Goal: Information Seeking & Learning: Learn about a topic

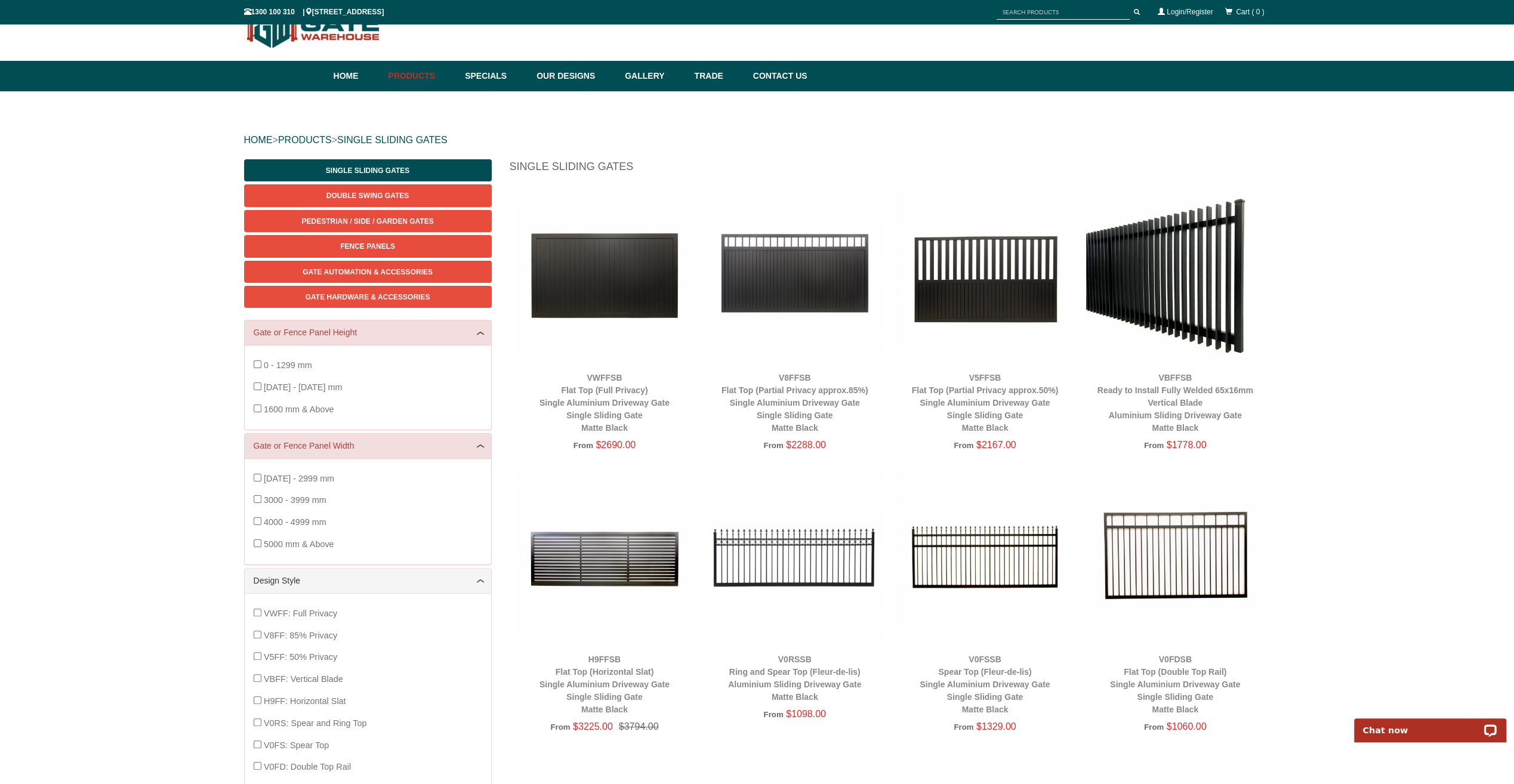
click at [1140, 299] on img at bounding box center [1175, 275] width 179 height 179
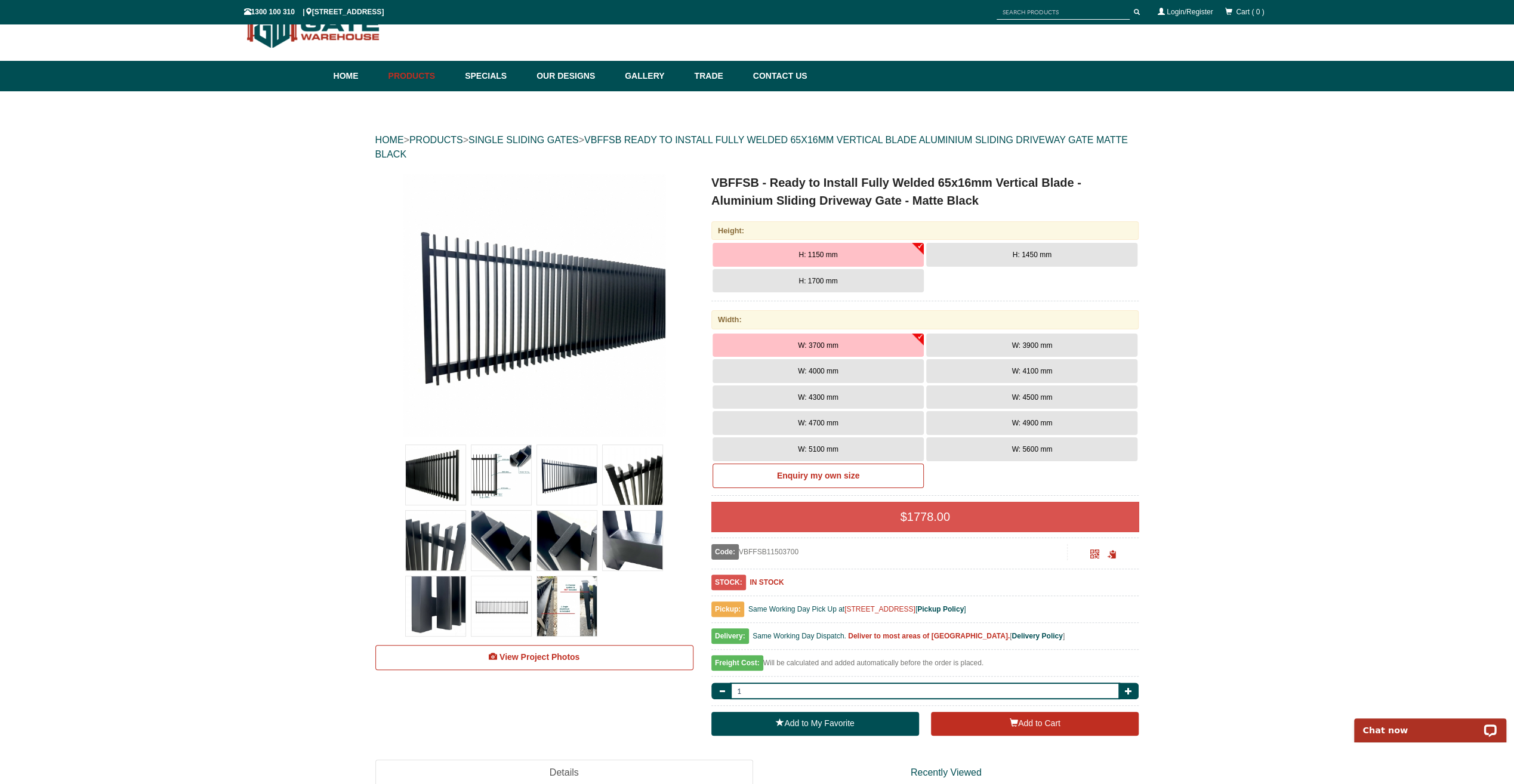
click at [501, 477] on img at bounding box center [501, 475] width 60 height 60
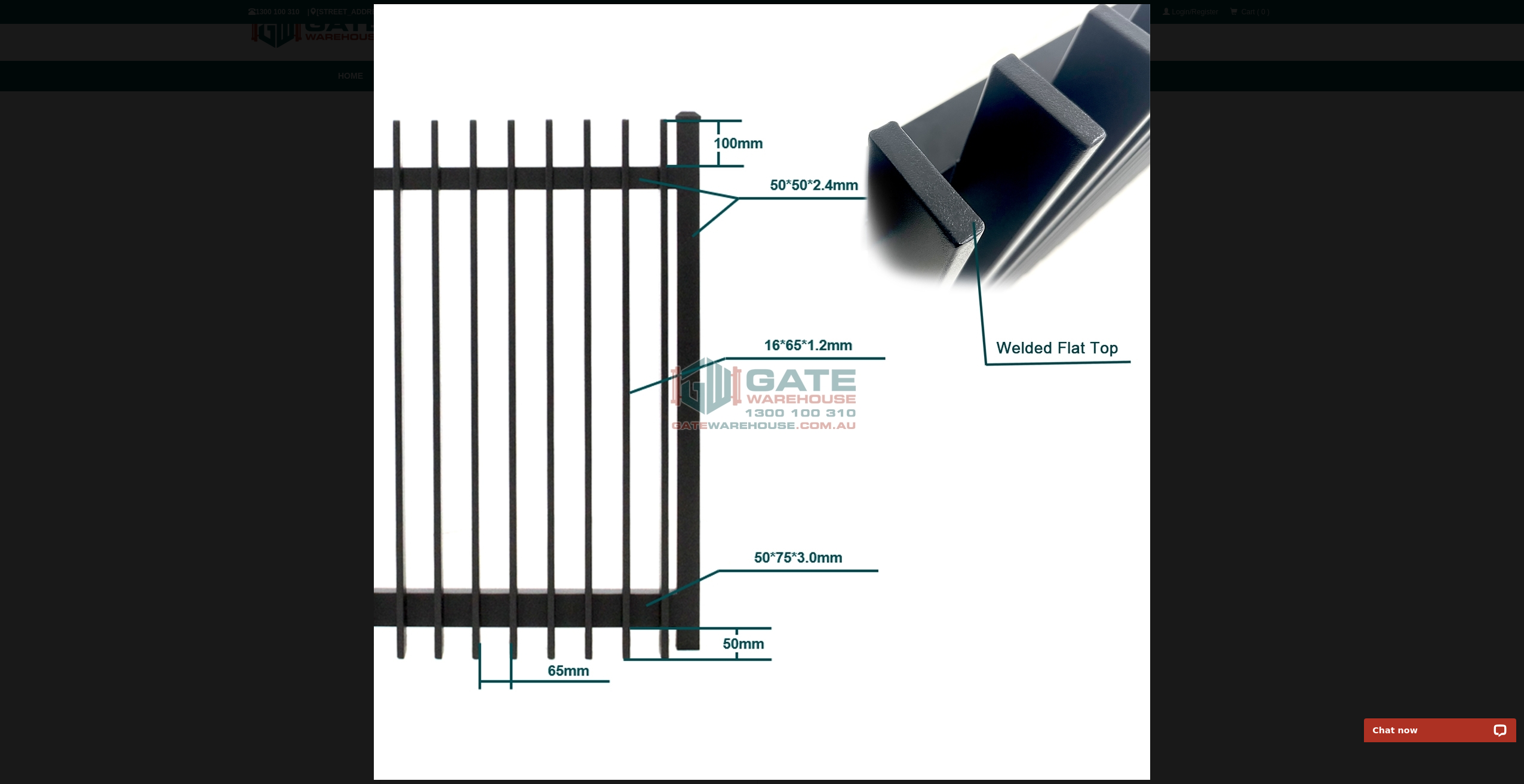
click at [1349, 470] on div at bounding box center [762, 392] width 1524 height 784
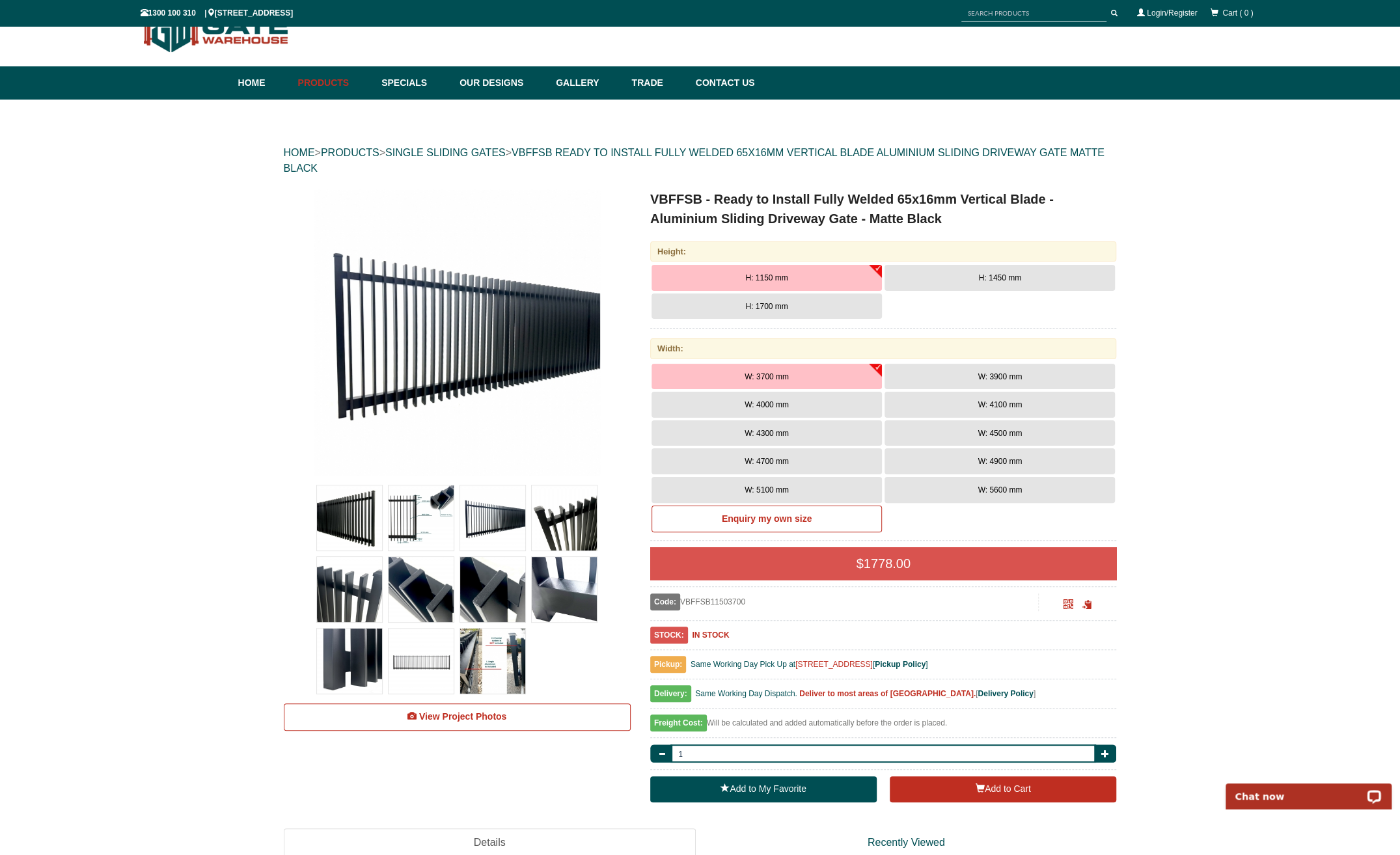
click at [487, 598] on img at bounding box center [492, 589] width 65 height 65
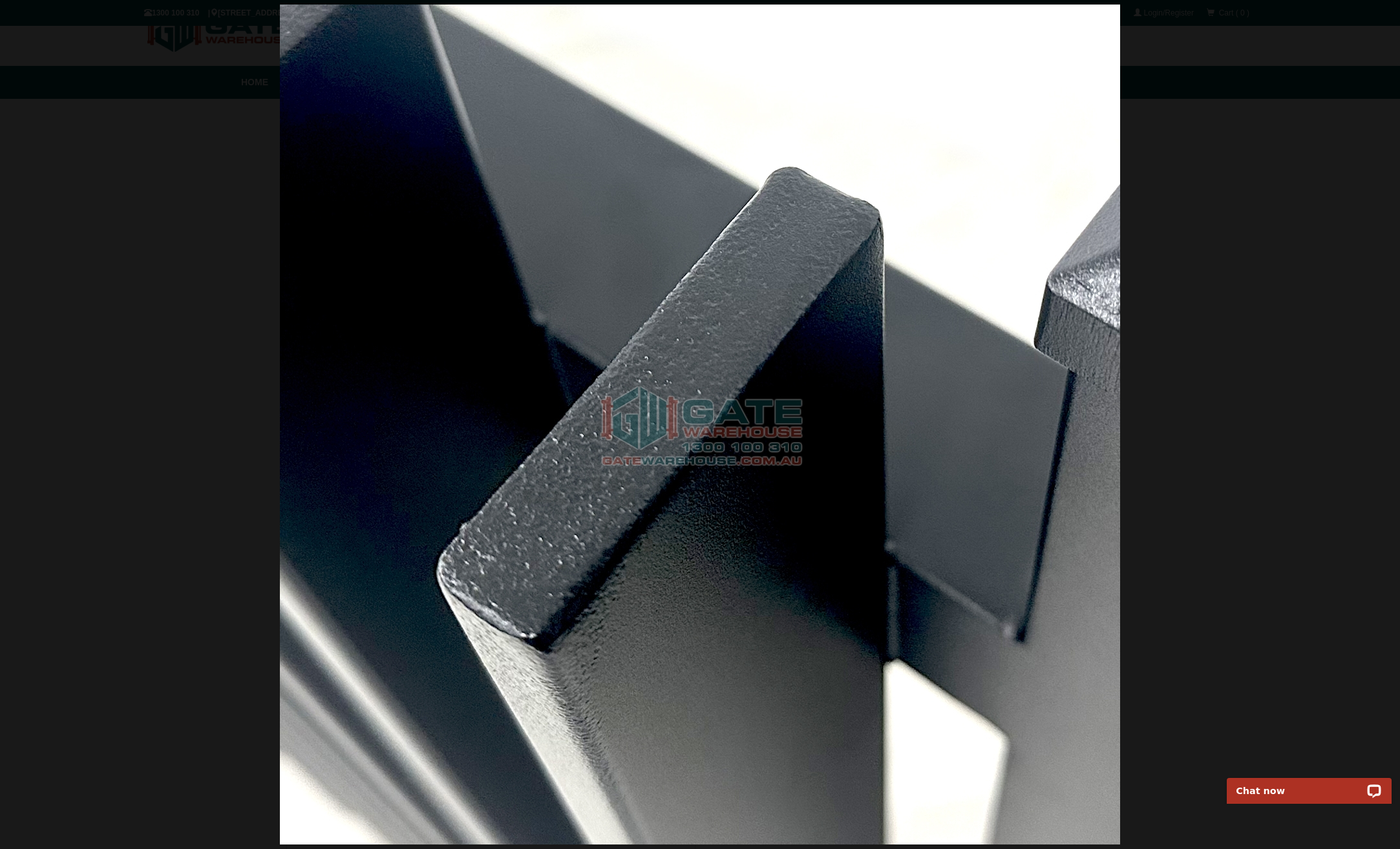
click at [1215, 545] on div at bounding box center [700, 424] width 1400 height 849
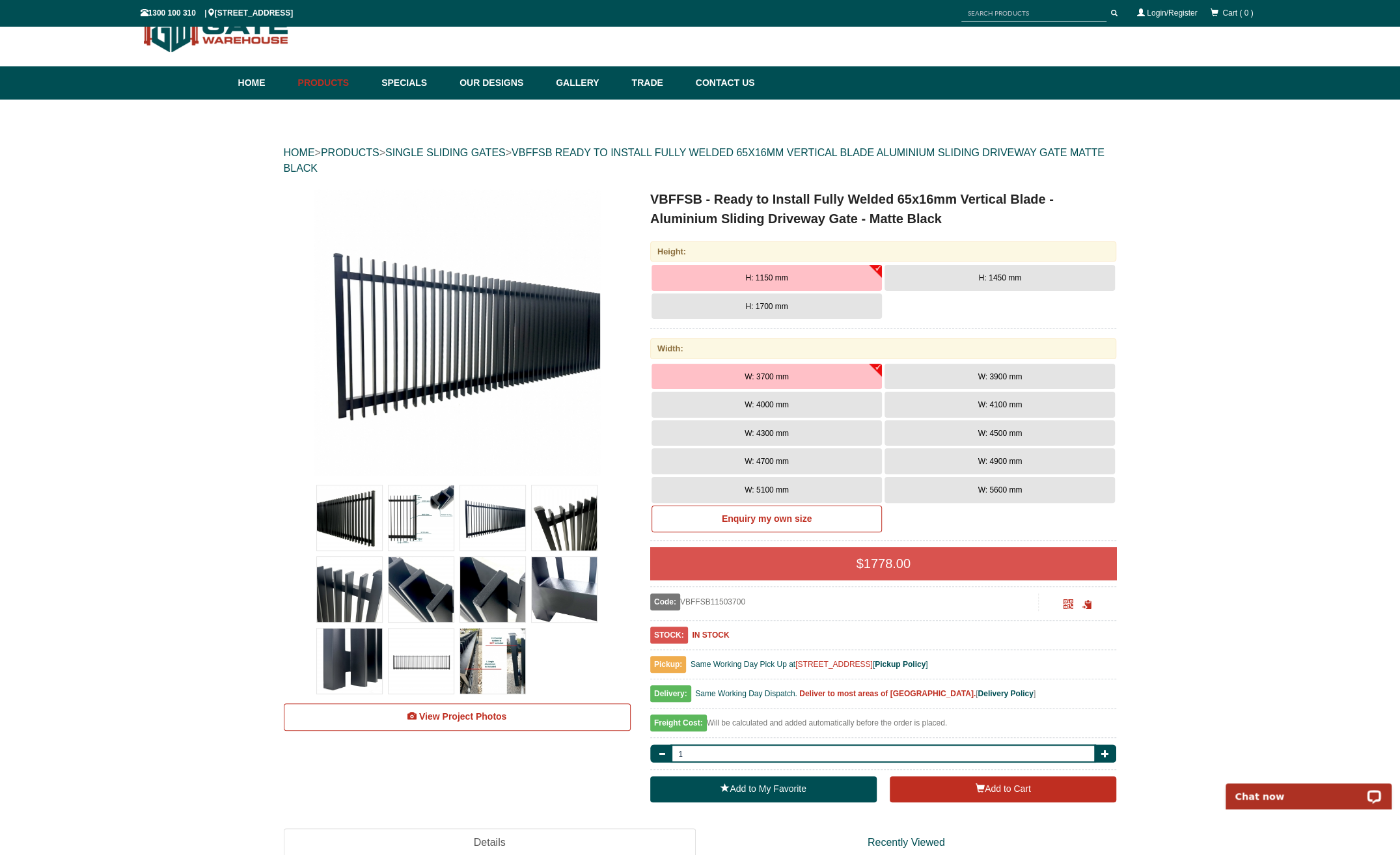
click at [542, 604] on img at bounding box center [564, 589] width 65 height 65
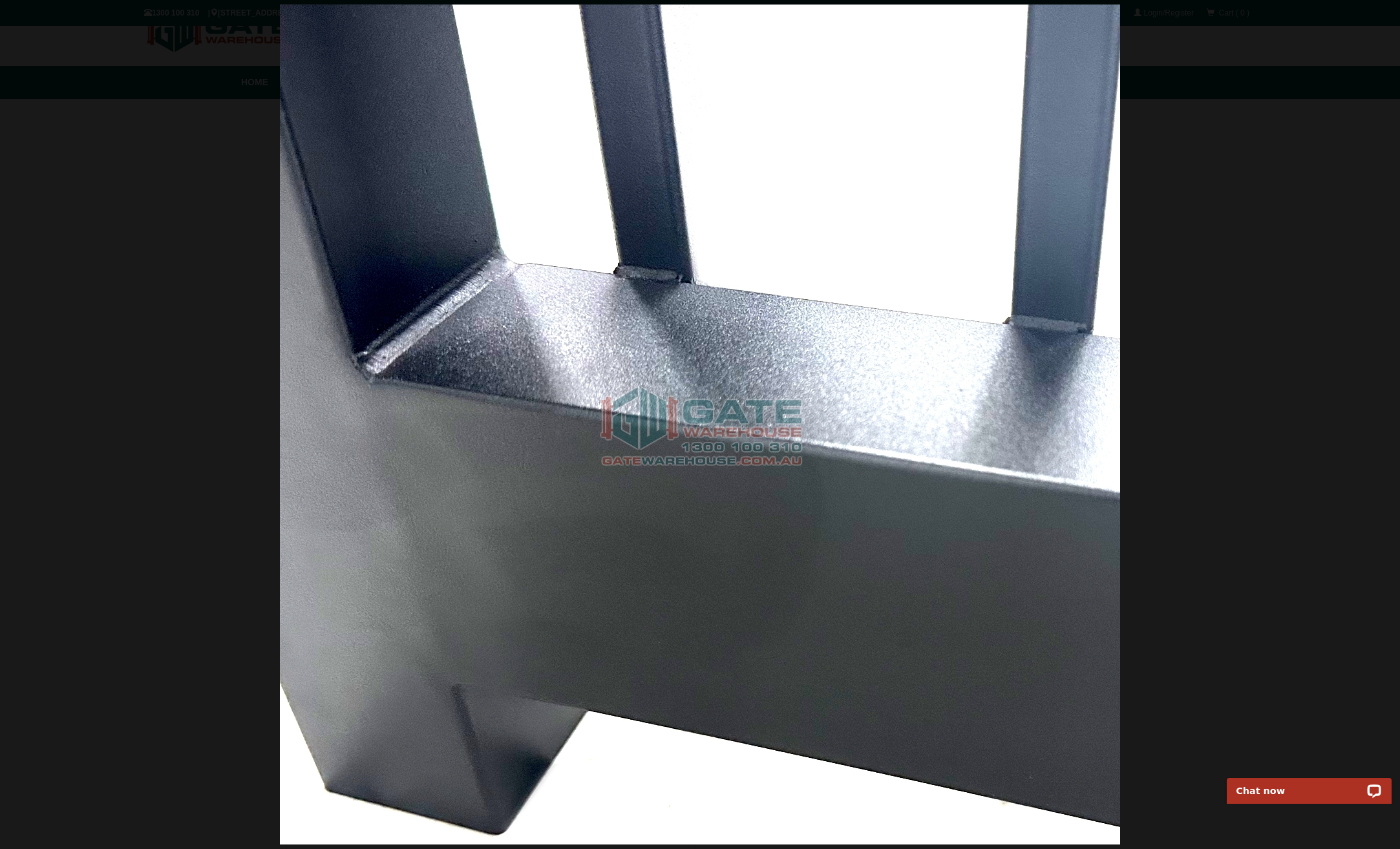
click at [856, 544] on img at bounding box center [700, 424] width 841 height 840
click at [1384, 443] on span at bounding box center [1374, 444] width 39 height 39
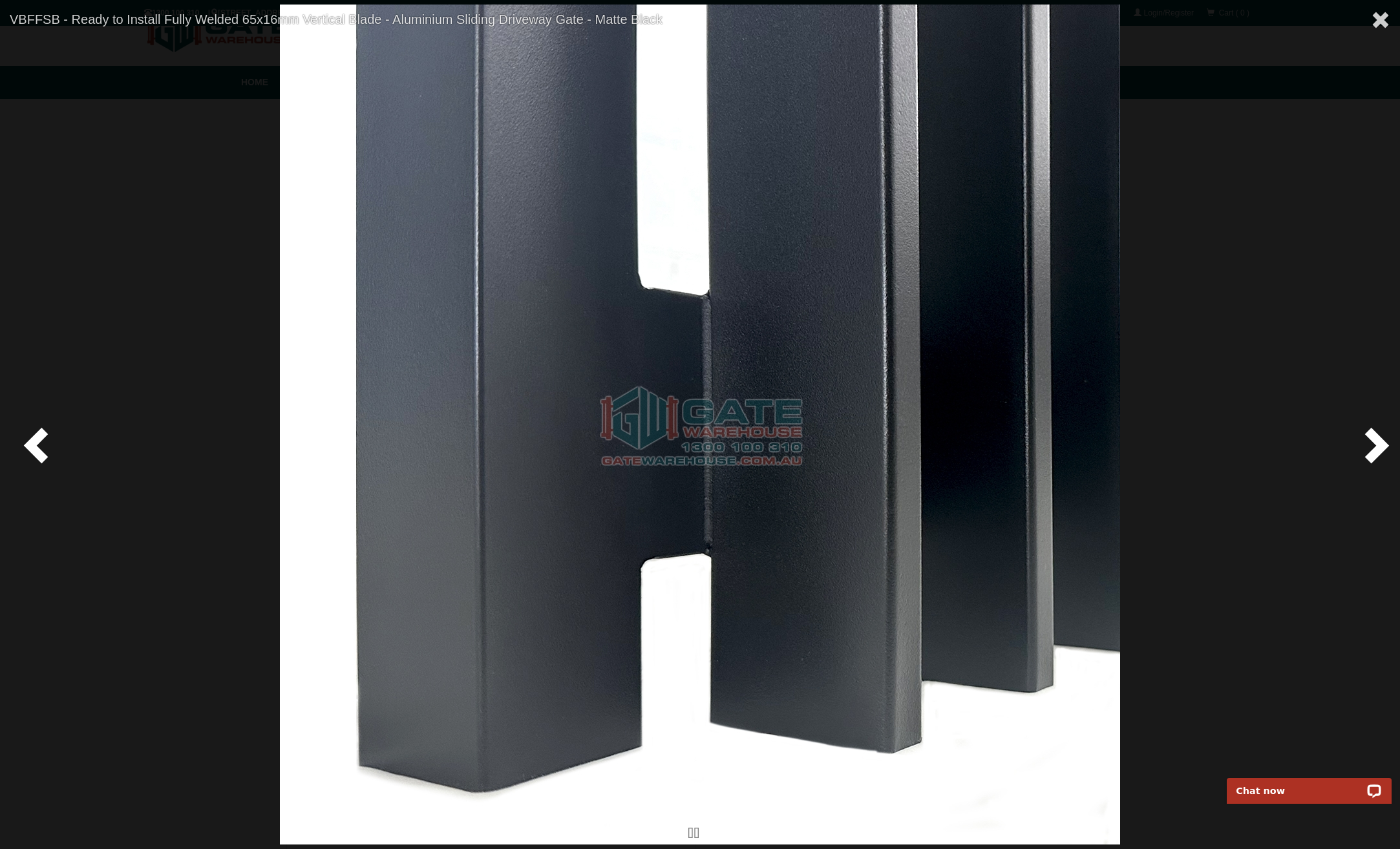
click at [1381, 447] on span at bounding box center [1374, 444] width 39 height 39
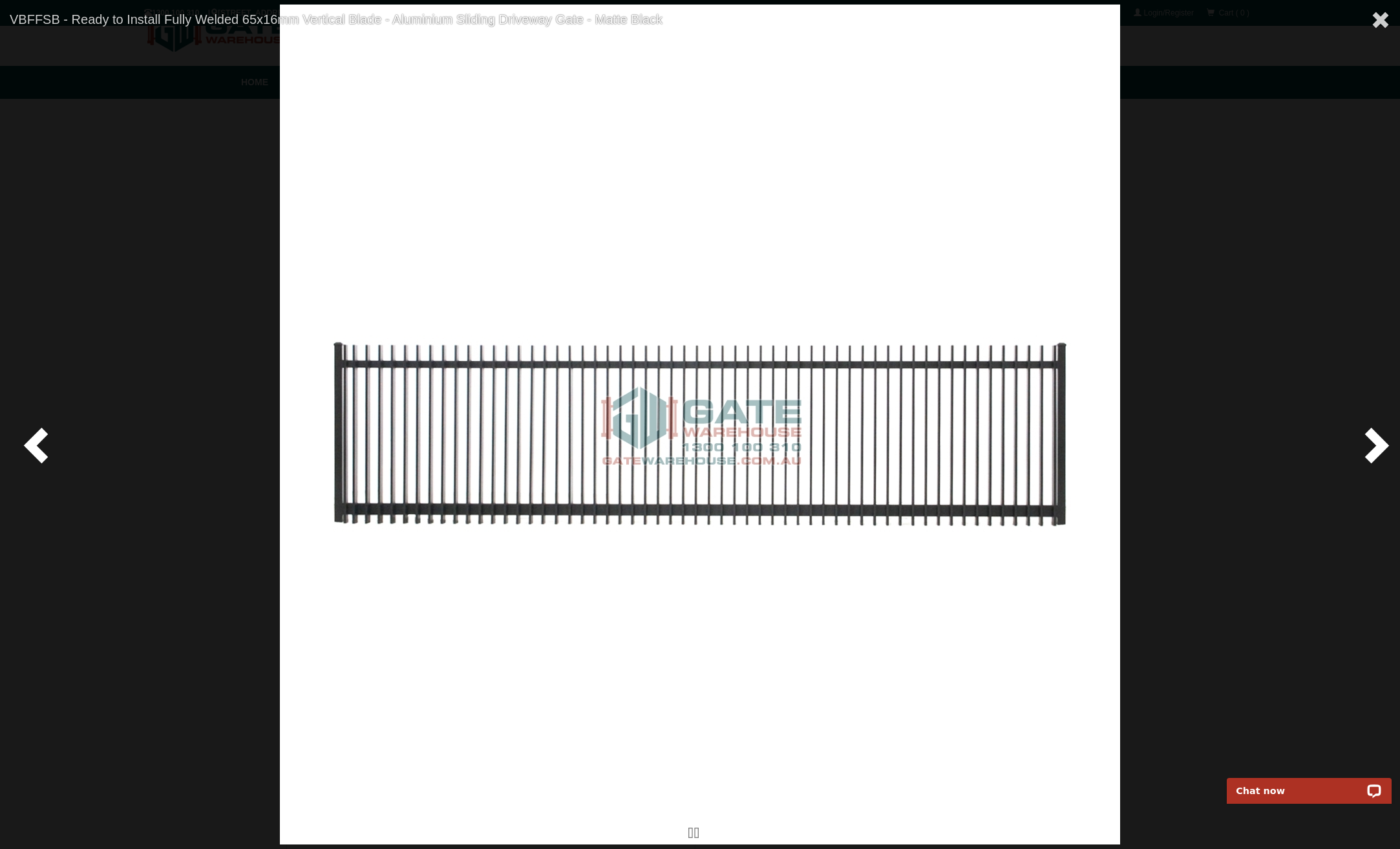
click at [1381, 446] on span at bounding box center [1374, 444] width 39 height 39
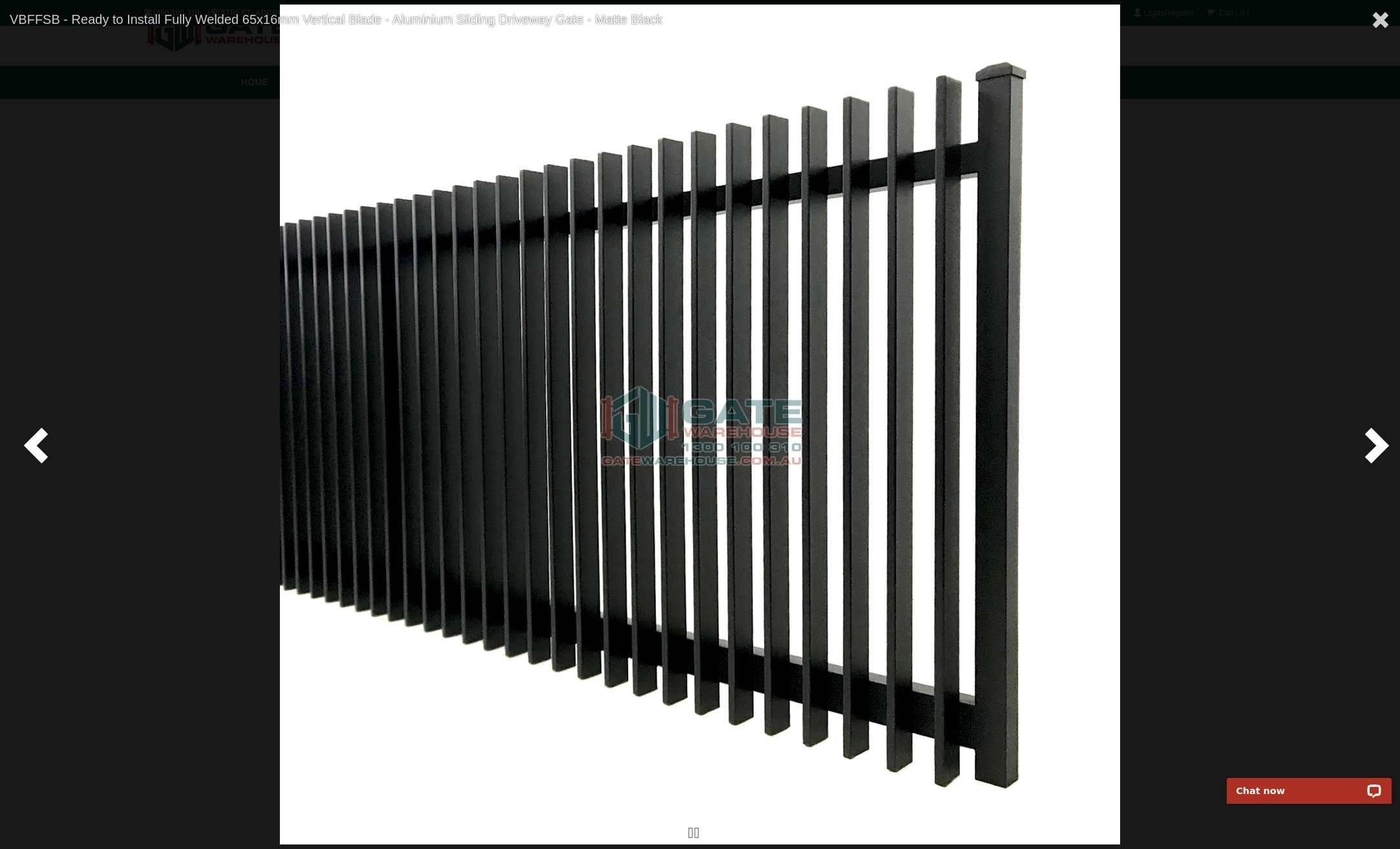
click at [27, 443] on span at bounding box center [39, 444] width 39 height 39
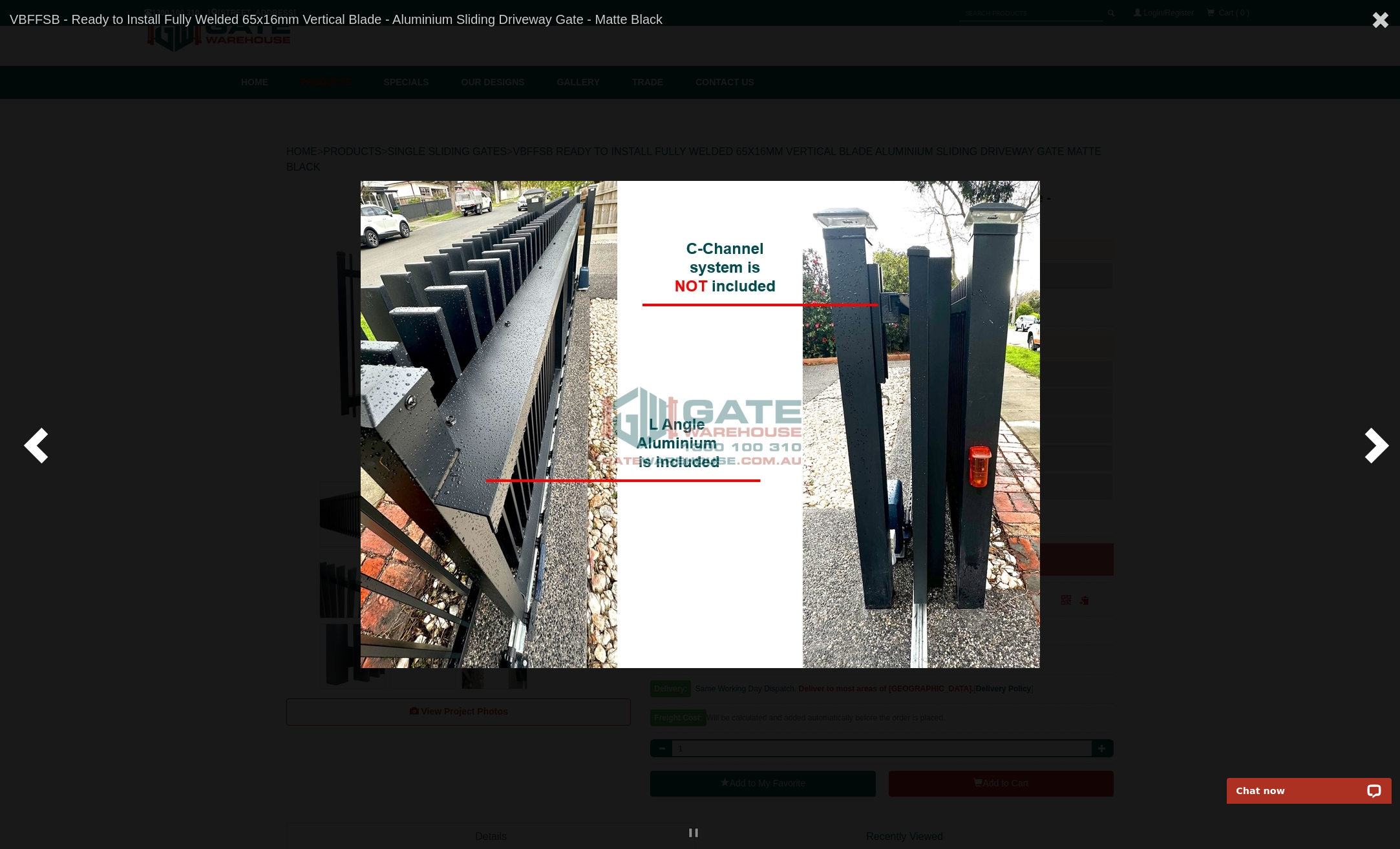
click at [697, 469] on img at bounding box center [700, 424] width 679 height 487
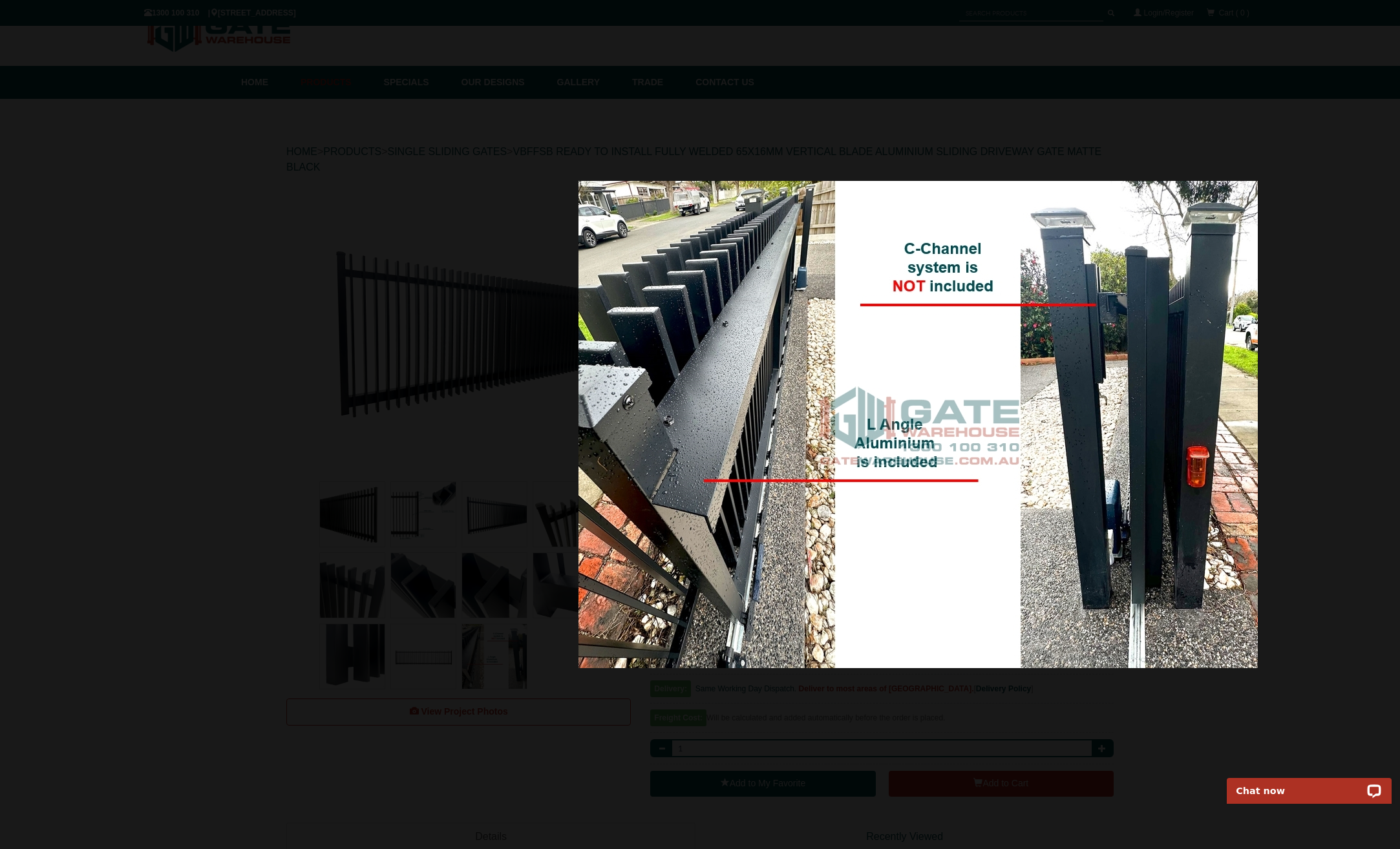
drag, startPoint x: 748, startPoint y: 427, endPoint x: 1086, endPoint y: 422, distance: 338.0
click at [1085, 422] on img at bounding box center [918, 424] width 679 height 487
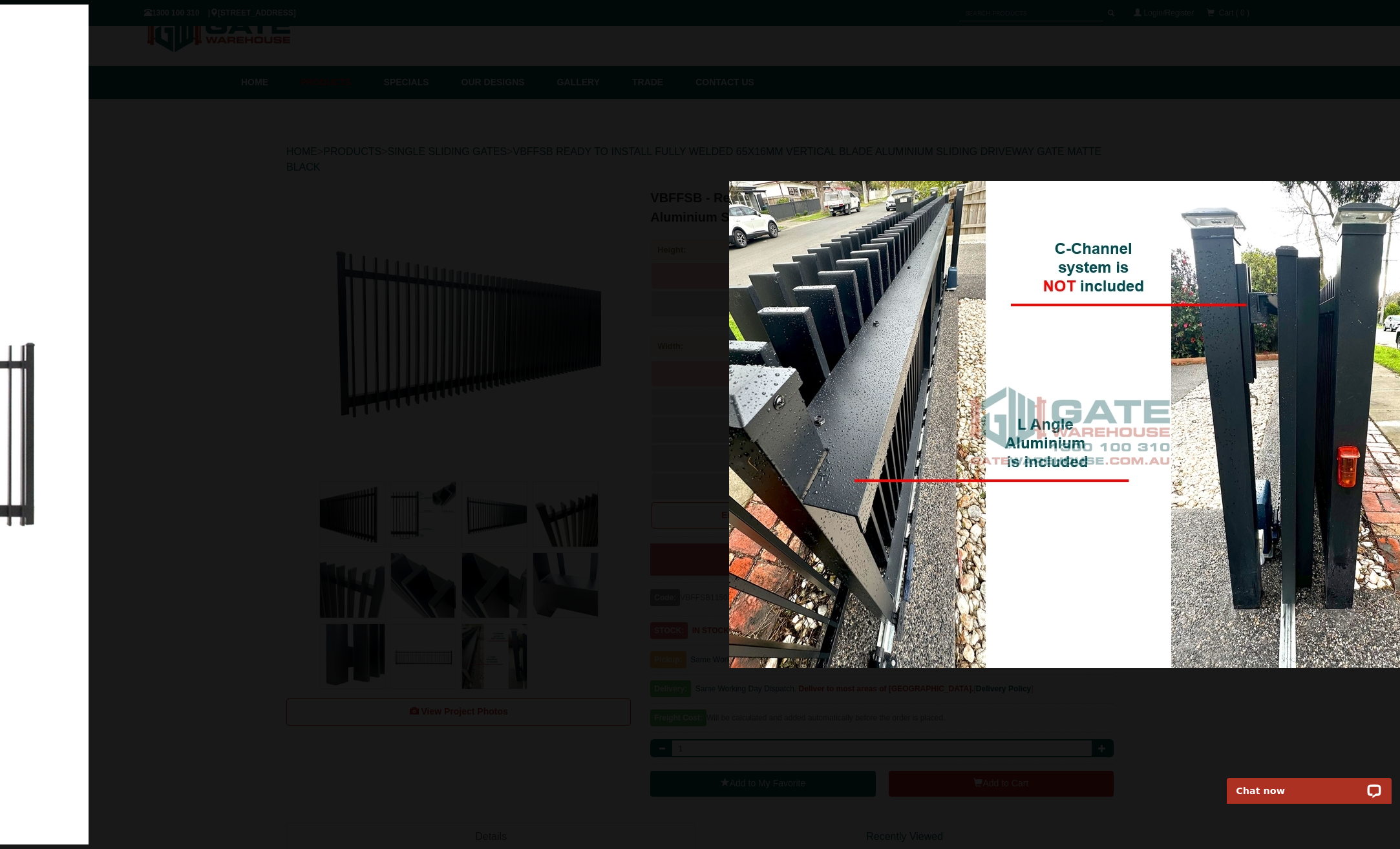
drag, startPoint x: 694, startPoint y: 429, endPoint x: 1144, endPoint y: 435, distance: 450.0
click at [988, 429] on img at bounding box center [1069, 424] width 679 height 487
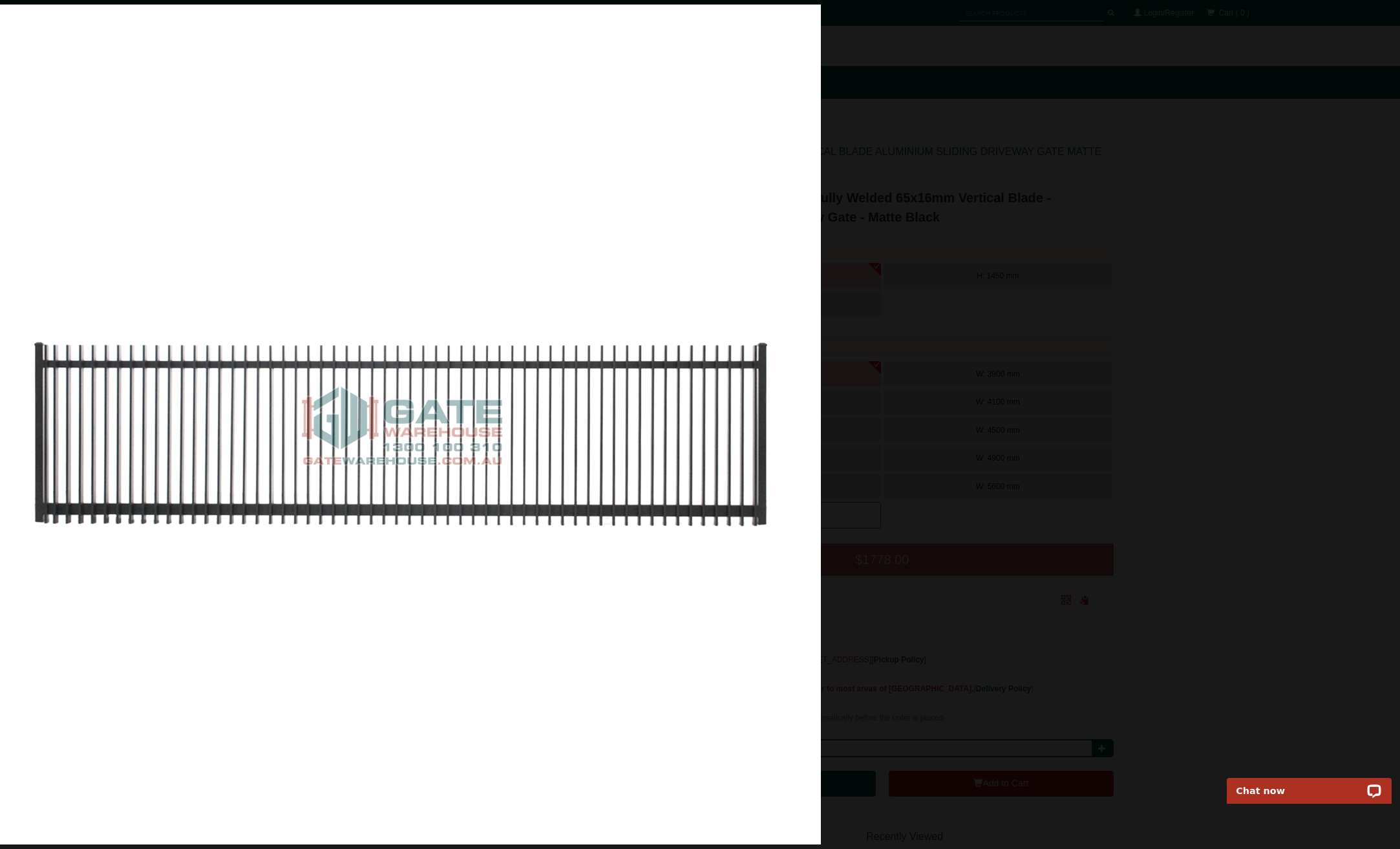
drag, startPoint x: 1046, startPoint y: 439, endPoint x: 676, endPoint y: 444, distance: 370.0
click at [713, 447] on img at bounding box center [401, 424] width 841 height 840
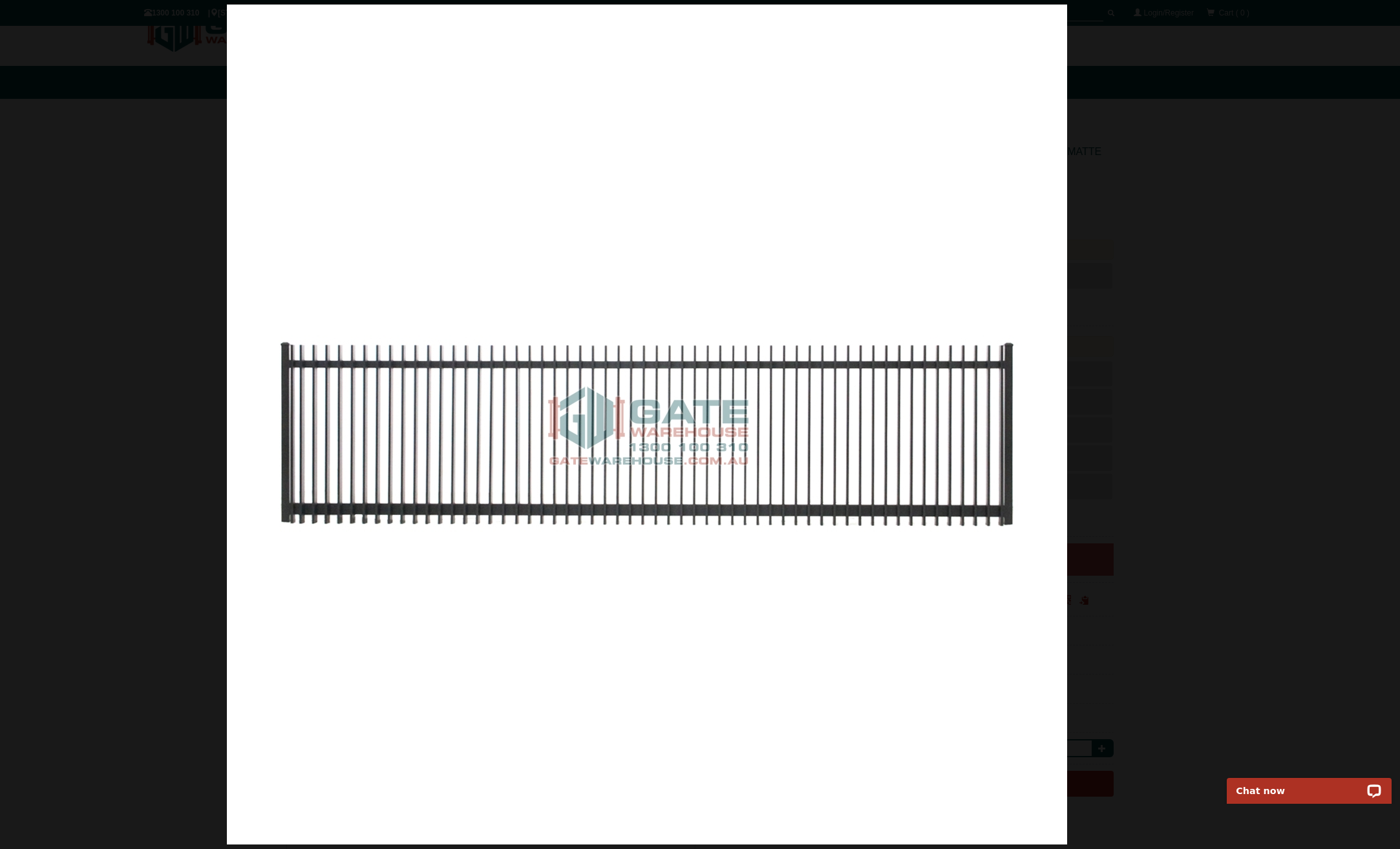
drag, startPoint x: 1015, startPoint y: 429, endPoint x: 452, endPoint y: 416, distance: 563.2
click at [464, 417] on img at bounding box center [647, 424] width 841 height 840
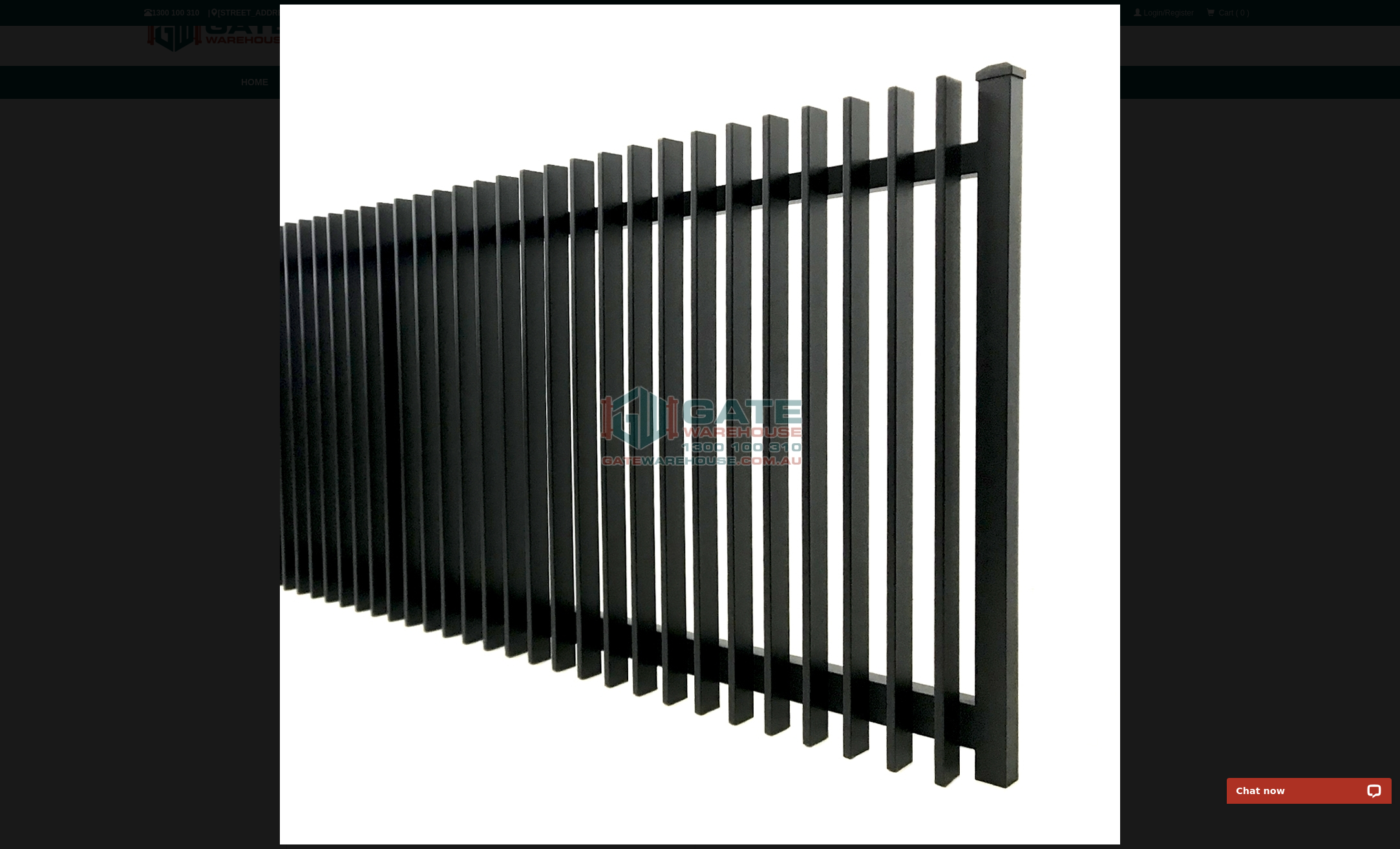
drag, startPoint x: 600, startPoint y: 422, endPoint x: 1110, endPoint y: 420, distance: 510.0
click at [1067, 420] on img at bounding box center [700, 424] width 841 height 840
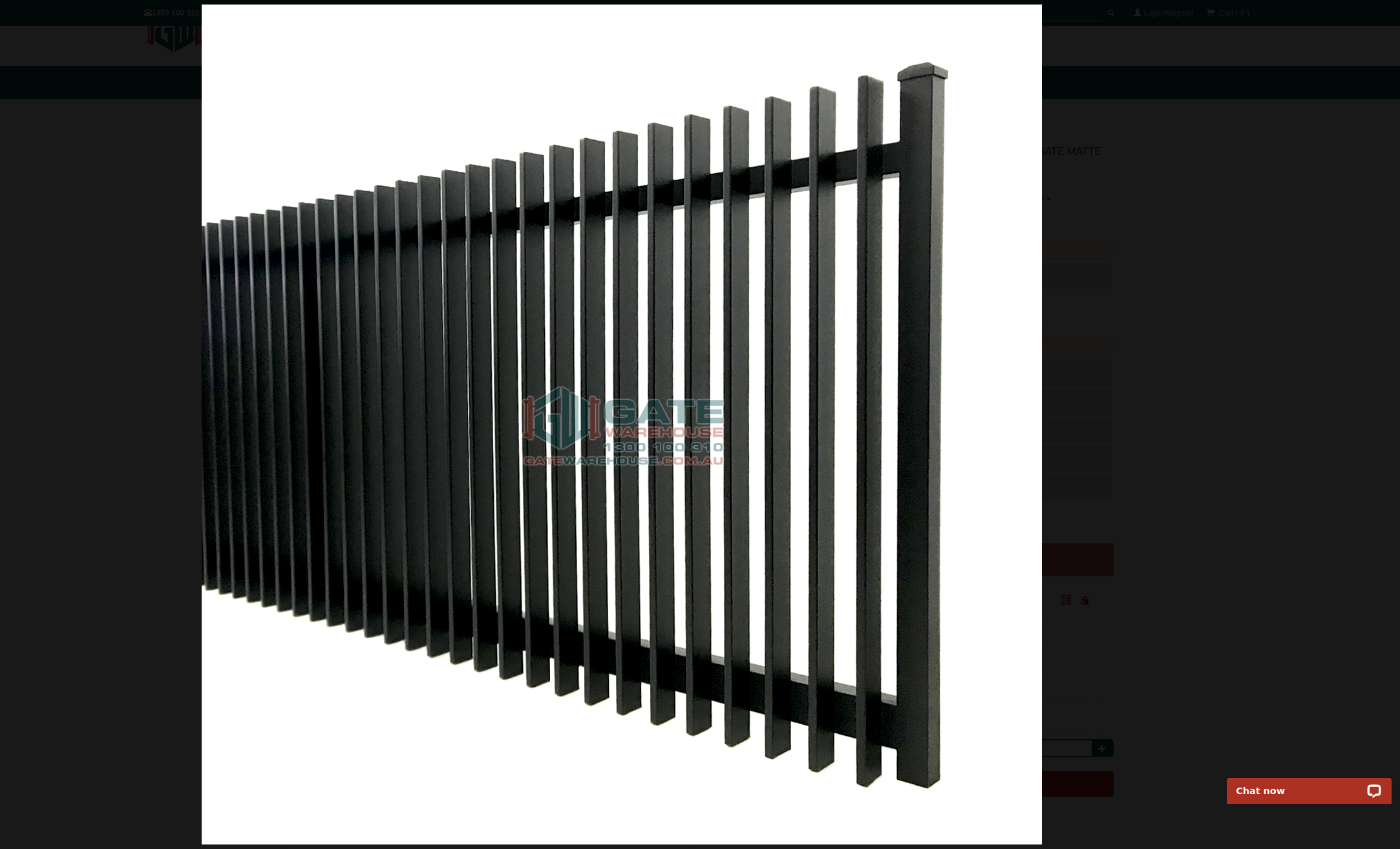
drag, startPoint x: 1034, startPoint y: 407, endPoint x: 447, endPoint y: 415, distance: 587.1
click at [546, 415] on img at bounding box center [622, 424] width 841 height 840
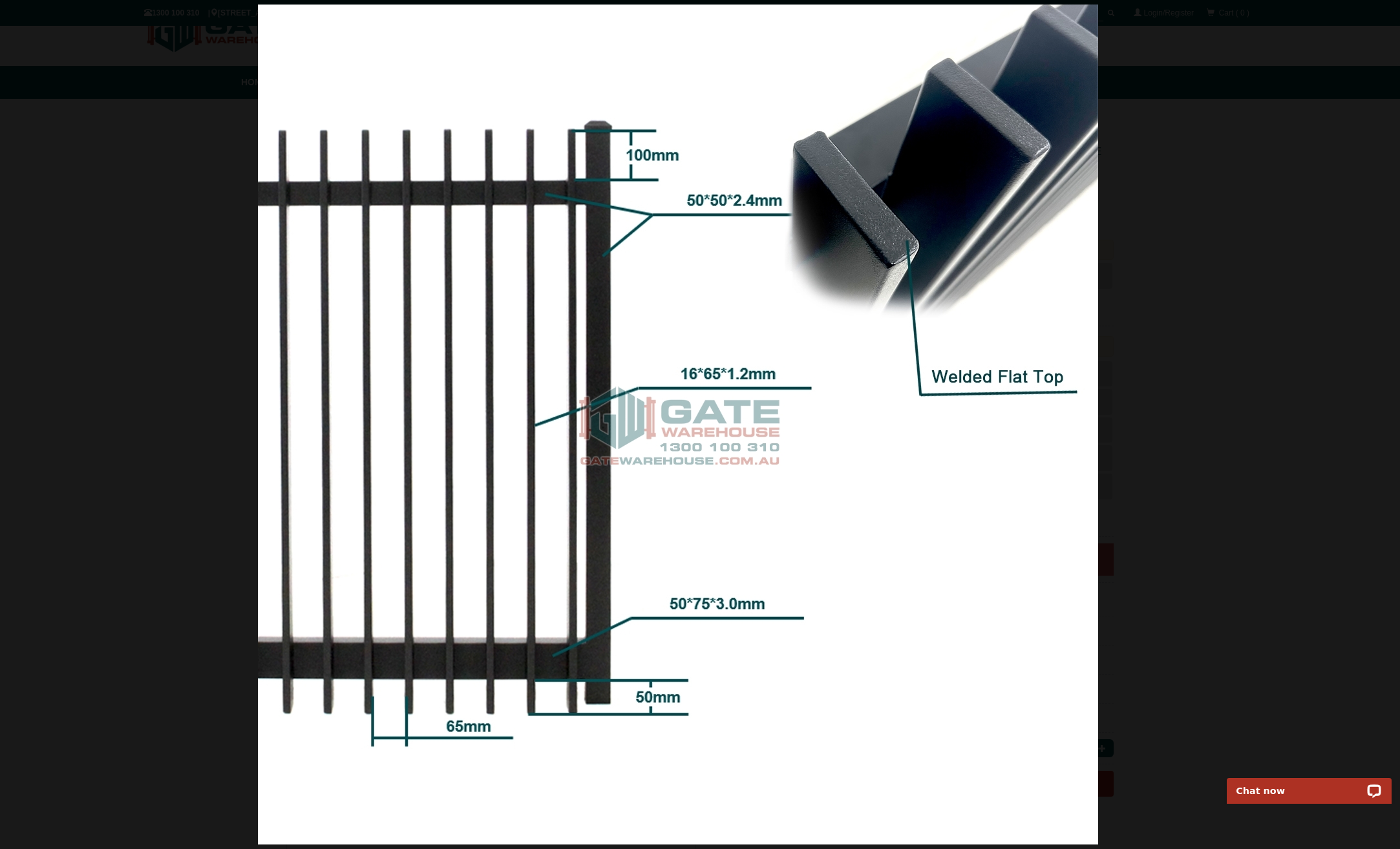
drag, startPoint x: 988, startPoint y: 387, endPoint x: 395, endPoint y: 404, distance: 593.2
click at [447, 406] on img at bounding box center [678, 424] width 841 height 840
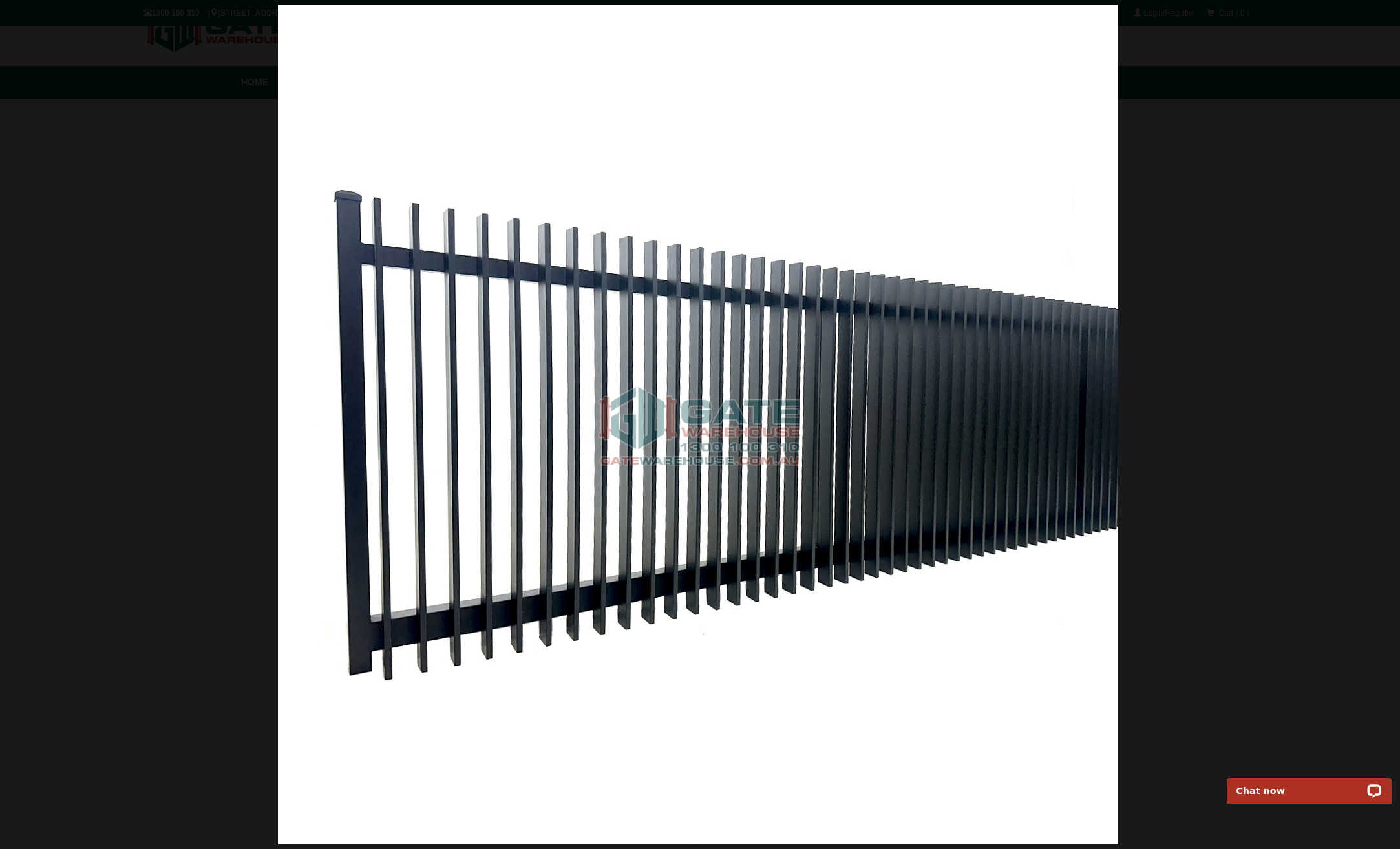
drag, startPoint x: 925, startPoint y: 403, endPoint x: 347, endPoint y: 412, distance: 578.1
click at [362, 415] on img at bounding box center [699, 424] width 841 height 840
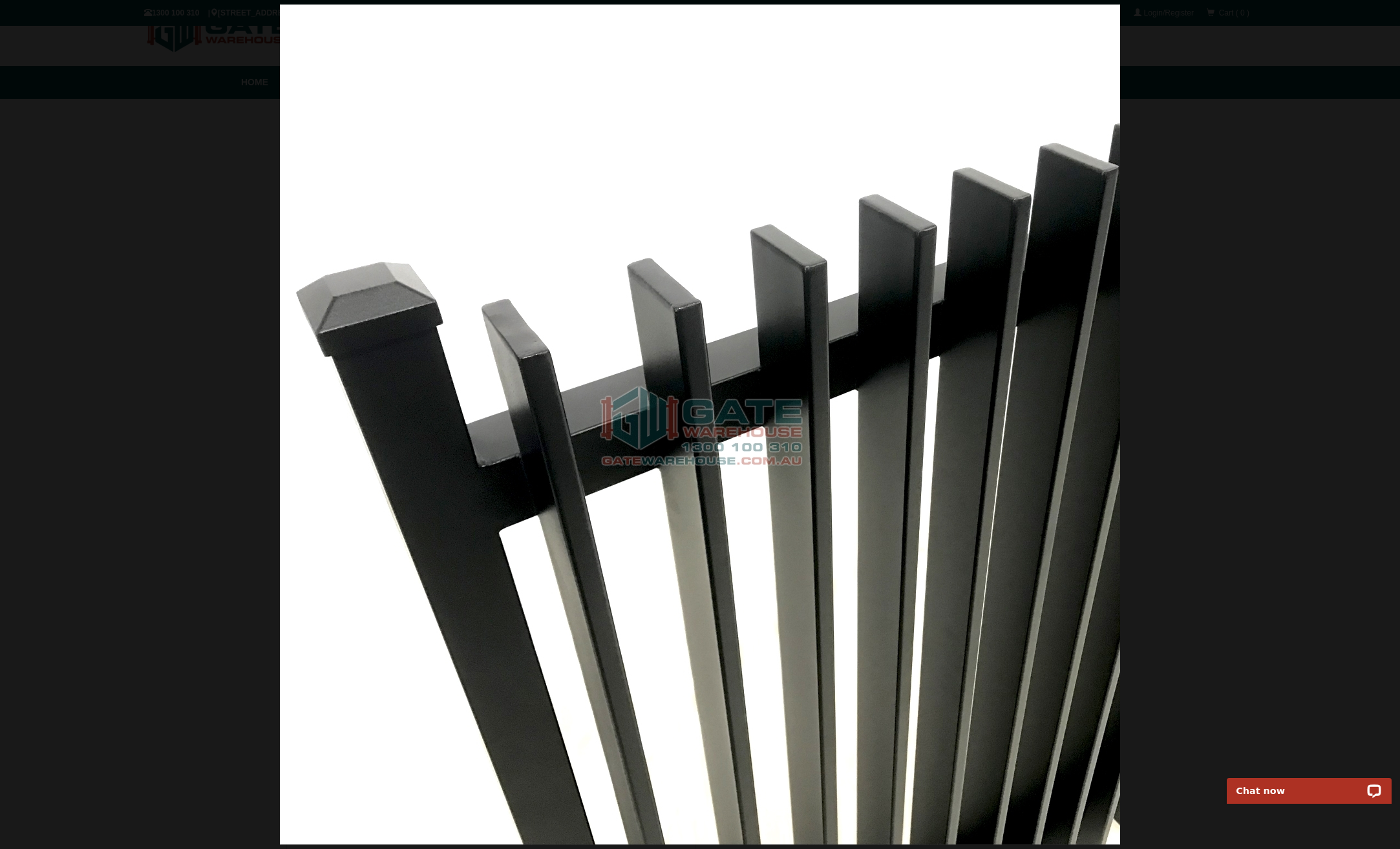
drag, startPoint x: 548, startPoint y: 420, endPoint x: 372, endPoint y: 420, distance: 176.0
click at [412, 420] on img at bounding box center [700, 424] width 841 height 840
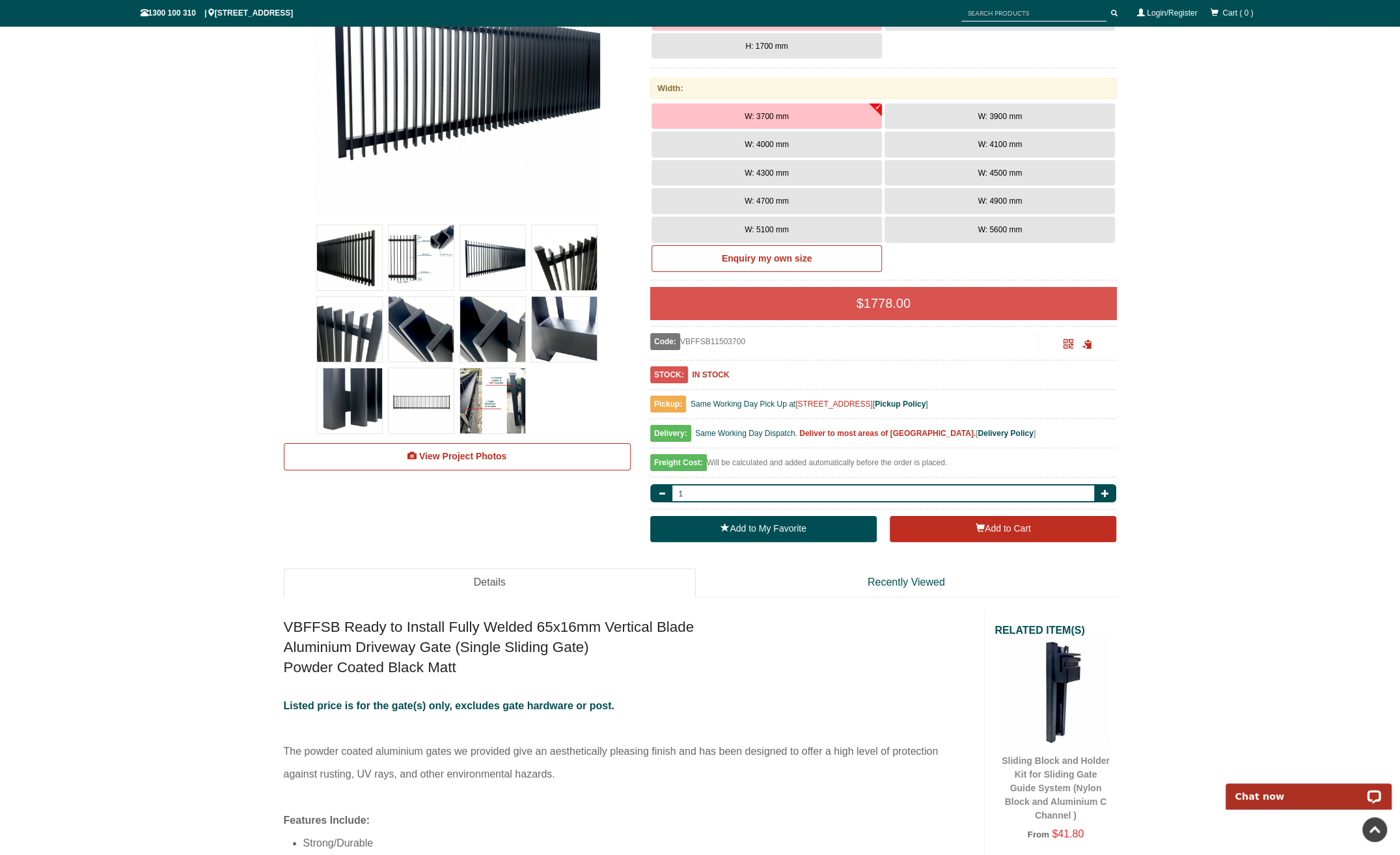
scroll to position [228, 0]
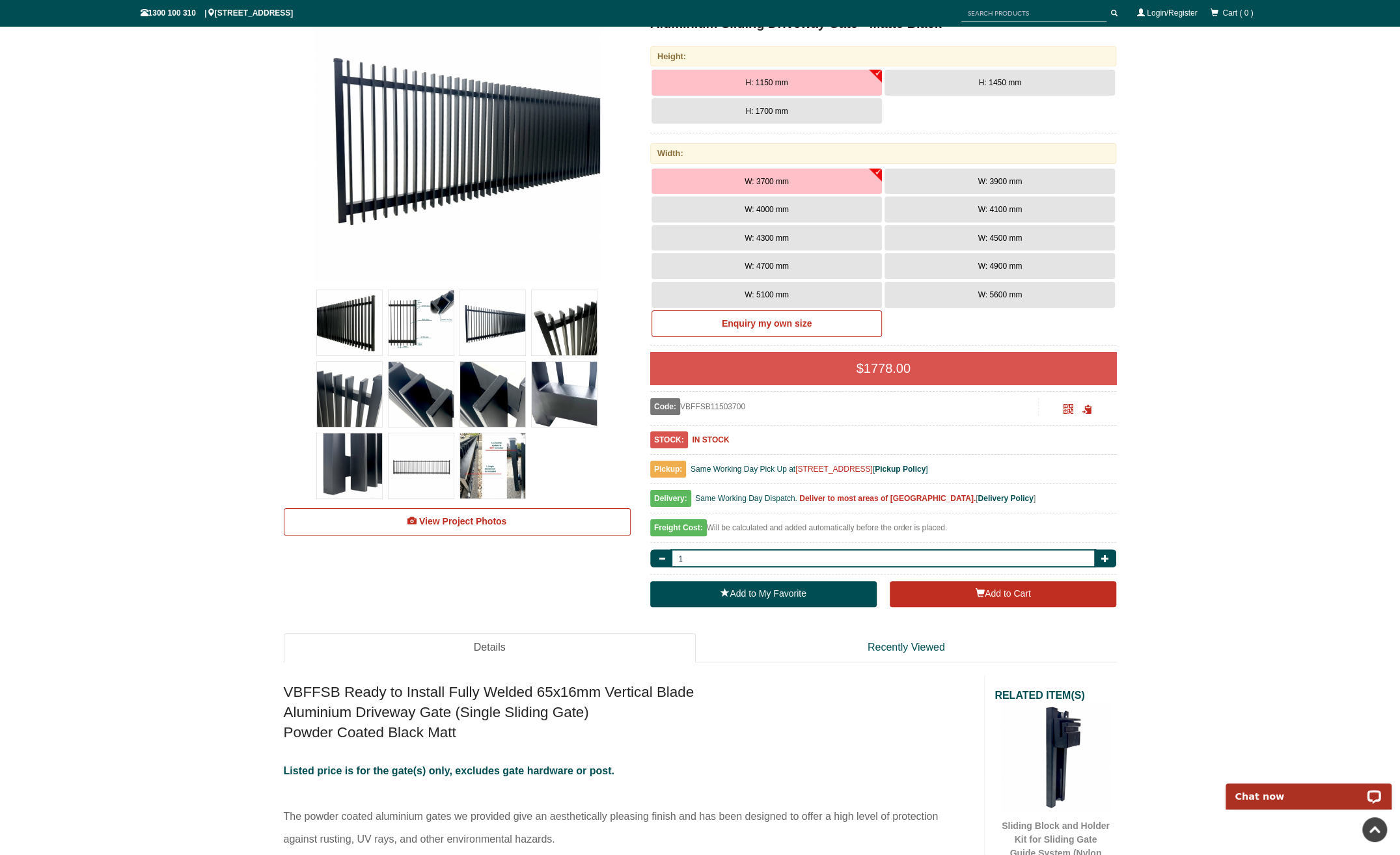
click at [487, 461] on img at bounding box center [492, 466] width 65 height 65
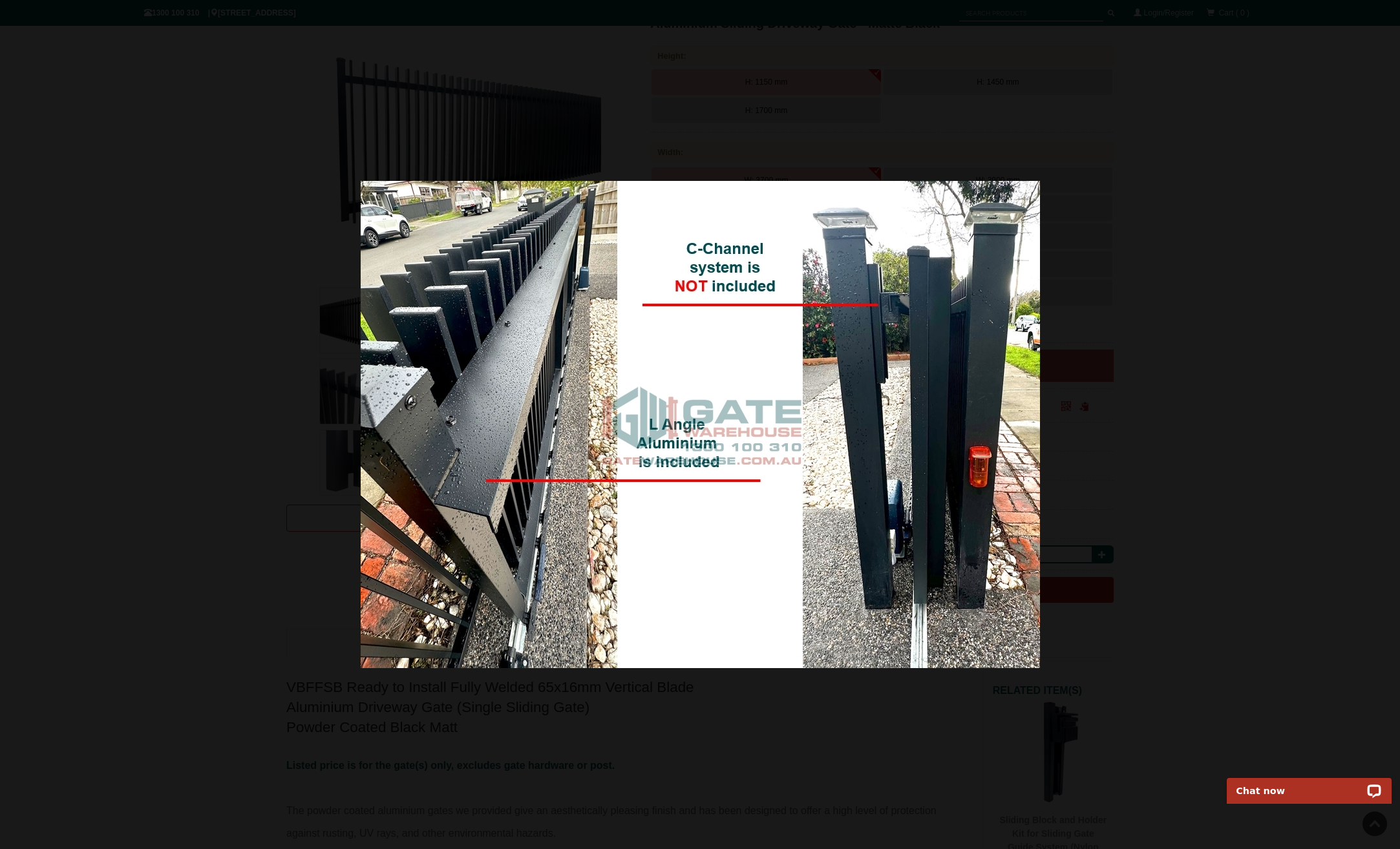
click at [1223, 137] on div at bounding box center [700, 424] width 1400 height 849
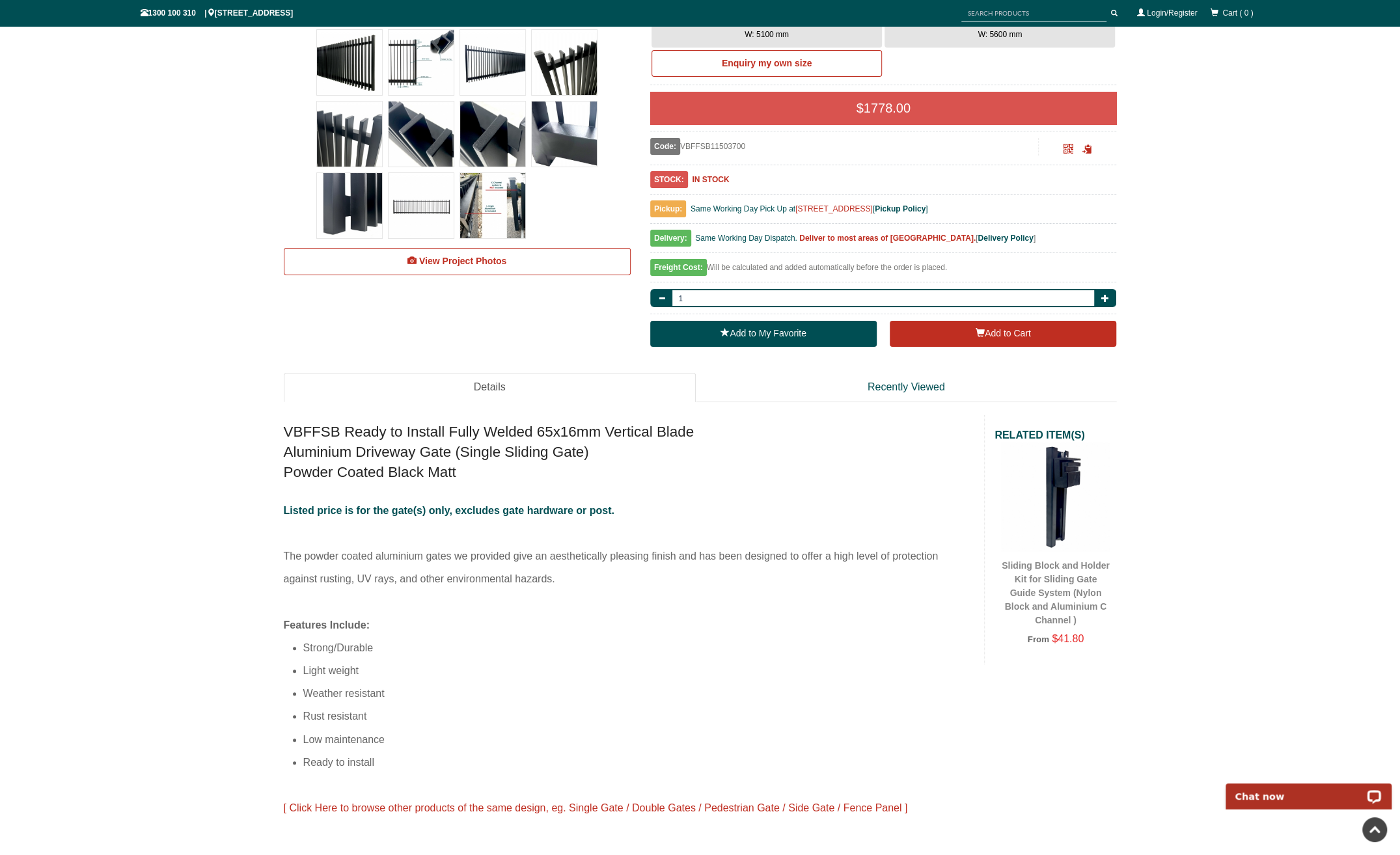
scroll to position [749, 0]
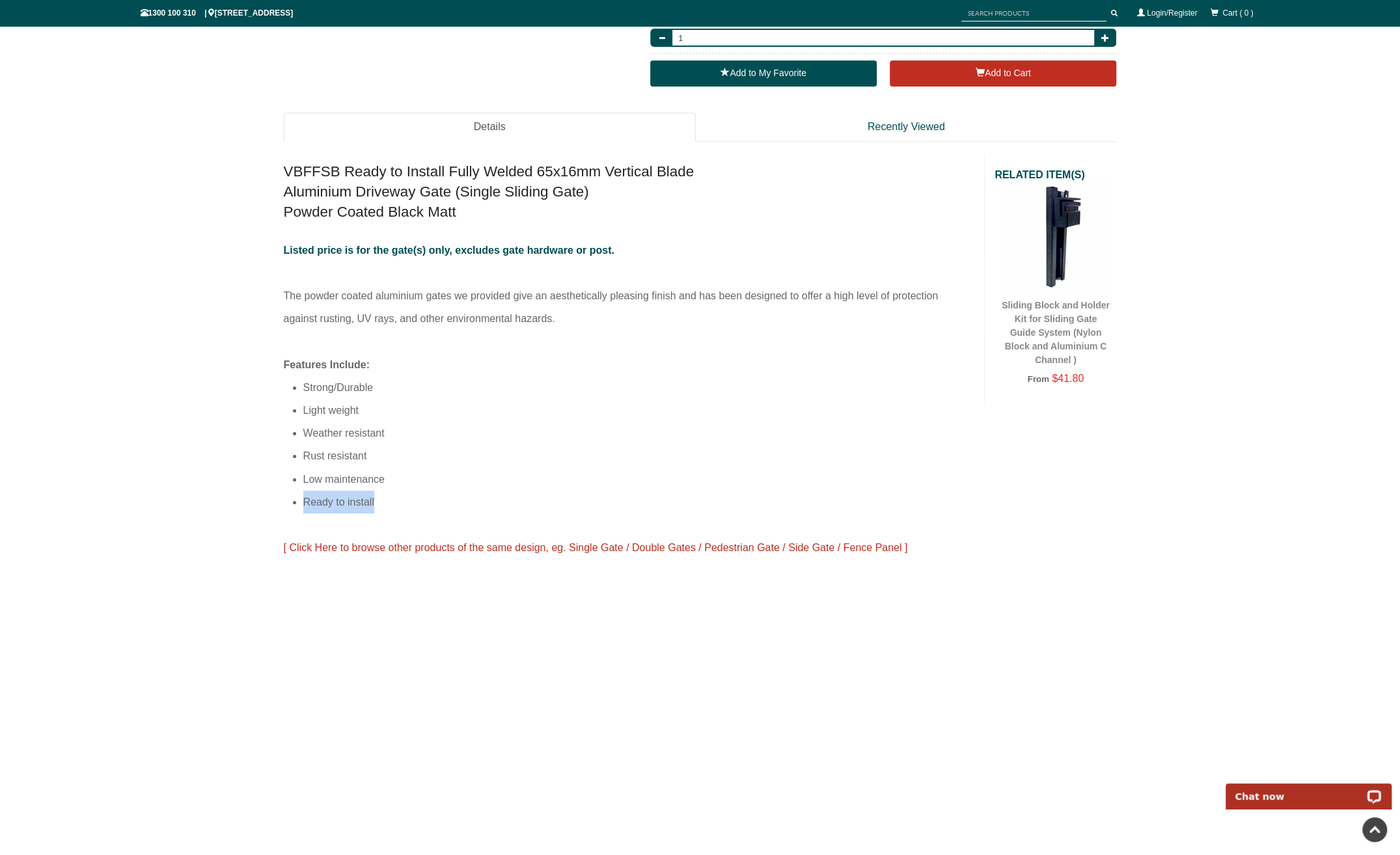
drag, startPoint x: 306, startPoint y: 494, endPoint x: 434, endPoint y: 490, distance: 128.1
click at [434, 491] on li "Ready to install" at bounding box center [639, 502] width 672 height 23
drag, startPoint x: 434, startPoint y: 490, endPoint x: 377, endPoint y: 325, distance: 174.6
click at [377, 325] on p "Listed price is for the gate(s) only, excludes gate hardware or post. The powde…" at bounding box center [629, 295] width 691 height 114
drag, startPoint x: 355, startPoint y: 315, endPoint x: 494, endPoint y: 320, distance: 139.1
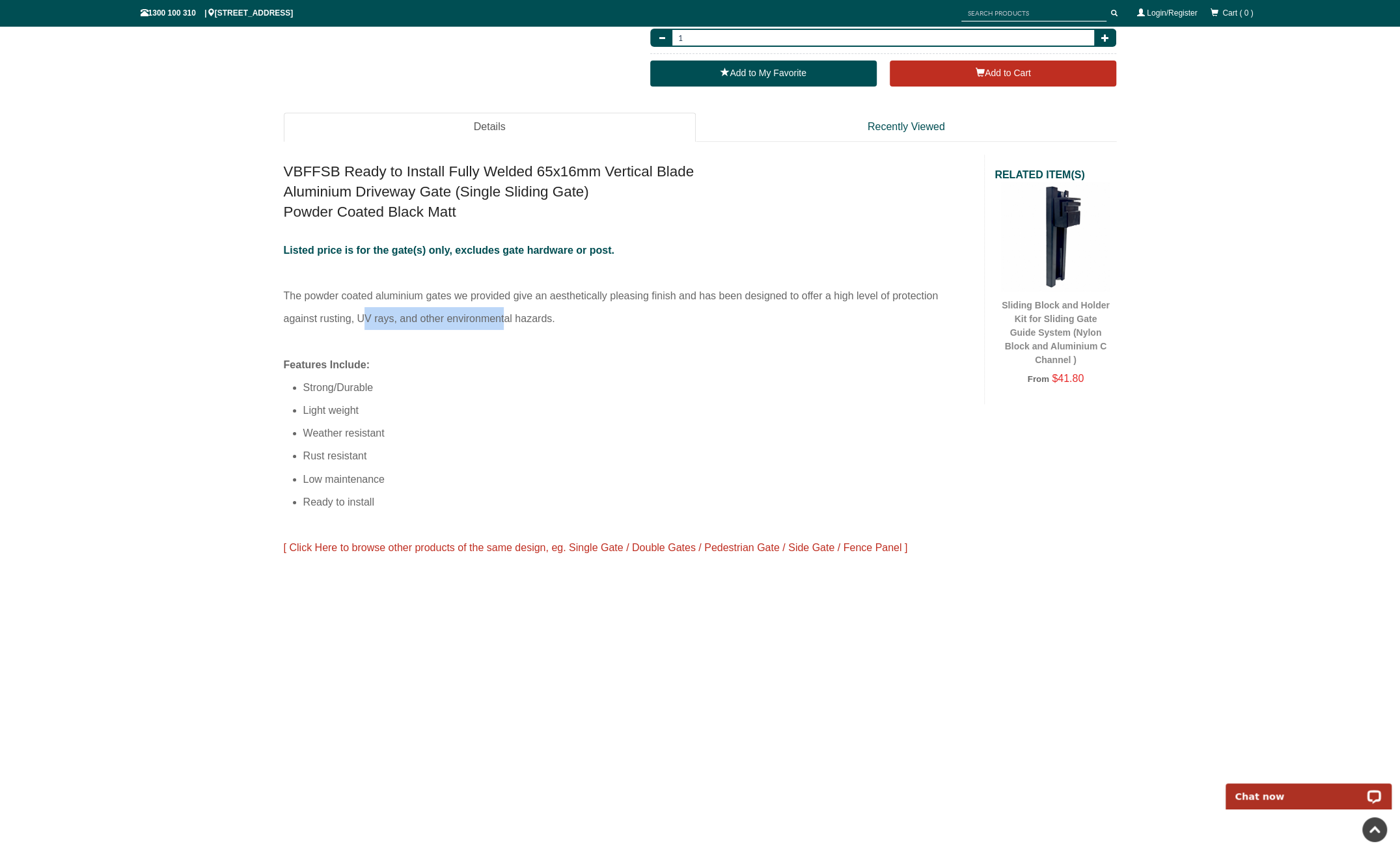
click at [494, 320] on p "Listed price is for the gate(s) only, excludes gate hardware or post. The powde…" at bounding box center [629, 295] width 691 height 114
drag, startPoint x: 494, startPoint y: 320, endPoint x: 405, endPoint y: 363, distance: 98.8
drag, startPoint x: 315, startPoint y: 249, endPoint x: 463, endPoint y: 251, distance: 148.0
click at [463, 251] on span "Listed price is for the gate(s) only, excludes gate hardware or post." at bounding box center [449, 250] width 330 height 11
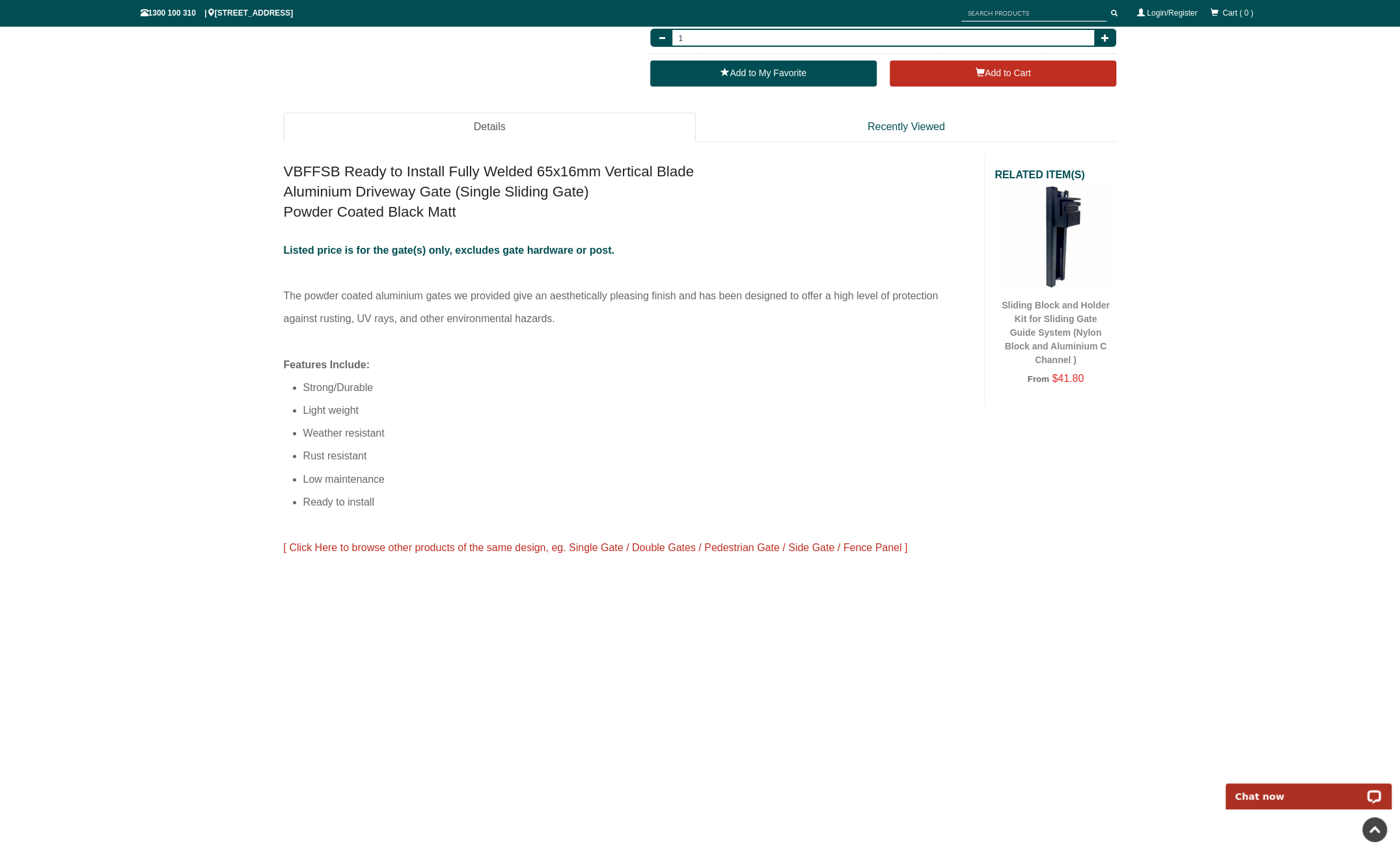
drag, startPoint x: 463, startPoint y: 251, endPoint x: 441, endPoint y: 274, distance: 31.8
click at [441, 274] on p "Listed price is for the gate(s) only, excludes gate hardware or post. The powde…" at bounding box center [629, 295] width 691 height 114
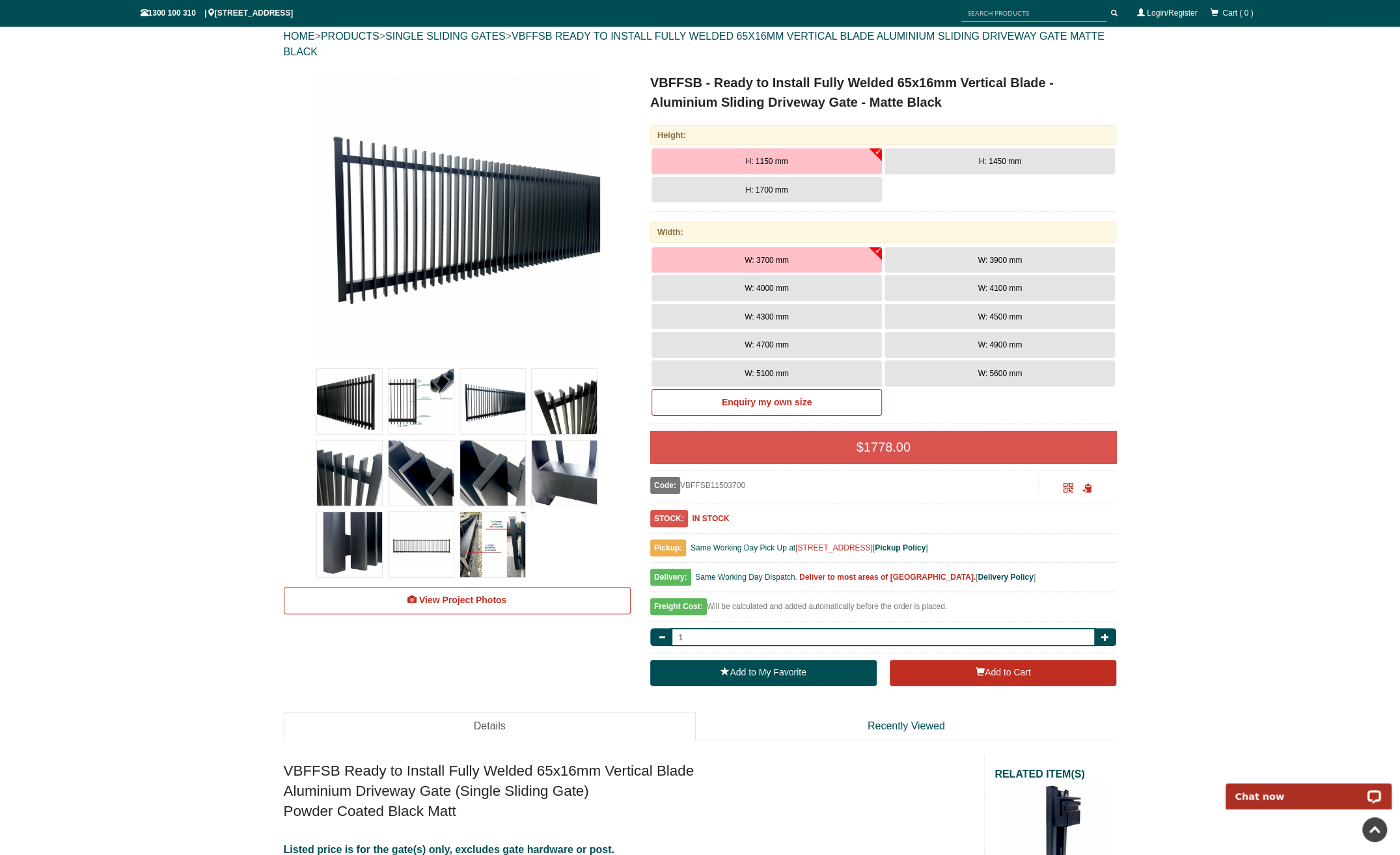
scroll to position [0, 0]
